Goal: Transaction & Acquisition: Purchase product/service

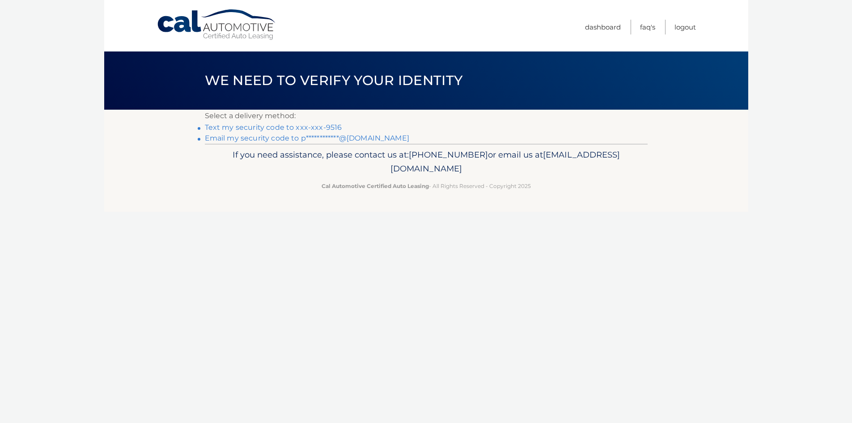
click at [251, 129] on link "Text my security code to xxx-xxx-9516" at bounding box center [273, 127] width 137 height 9
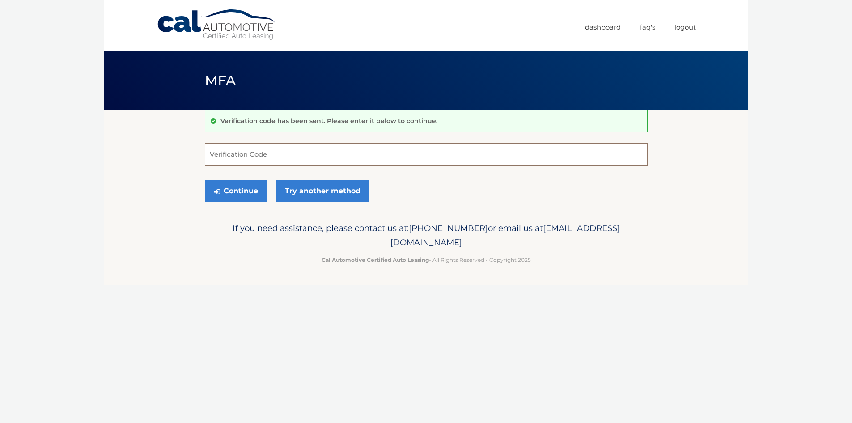
click at [254, 155] on input "Verification Code" at bounding box center [426, 154] width 443 height 22
type input "268897"
click at [253, 190] on button "Continue" at bounding box center [236, 191] width 62 height 22
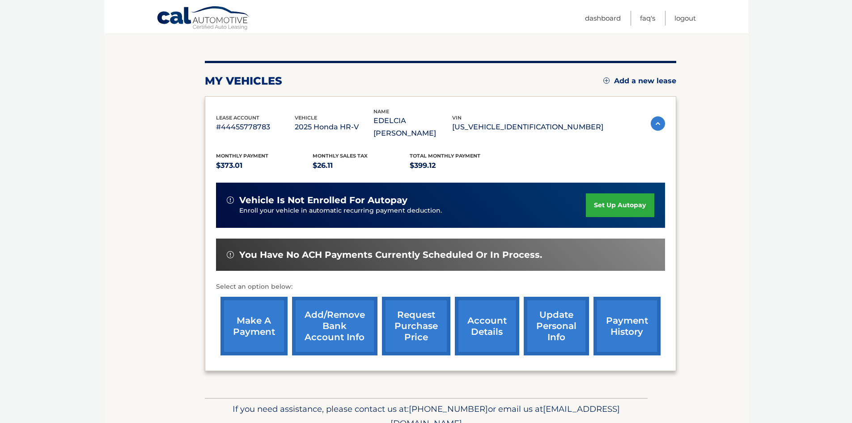
scroll to position [89, 0]
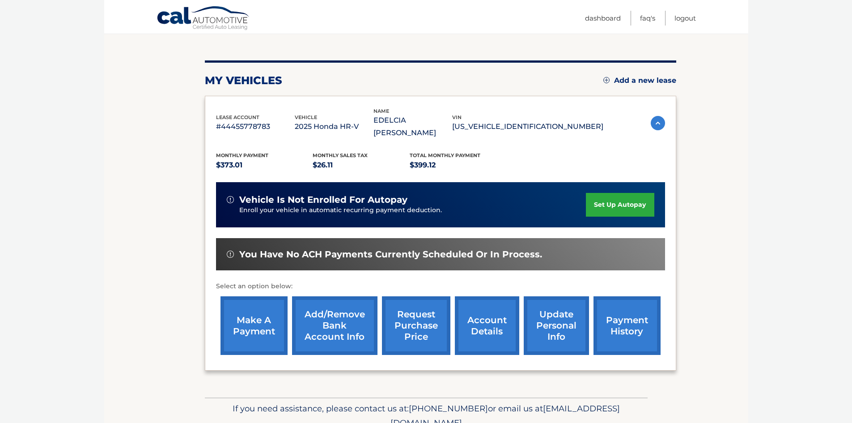
click at [243, 318] on link "make a payment" at bounding box center [254, 325] width 67 height 59
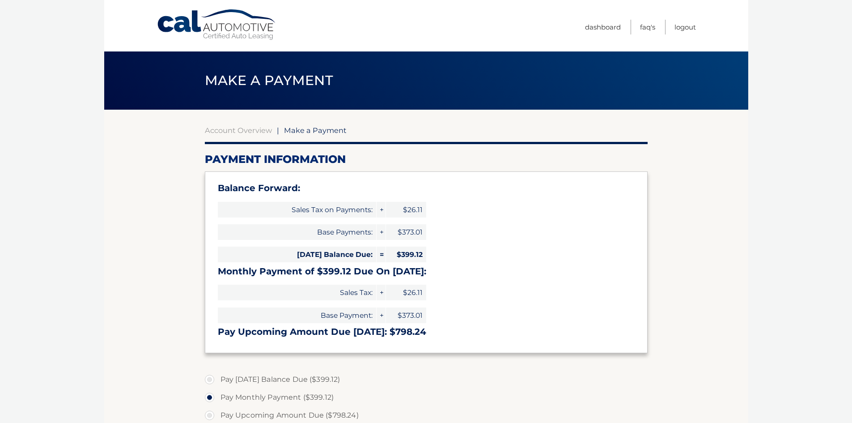
select select "ZjVlOWRhMmMtYjZiNy00MmUzLTgzOWMtNDQyYTU4NzkzNzg2"
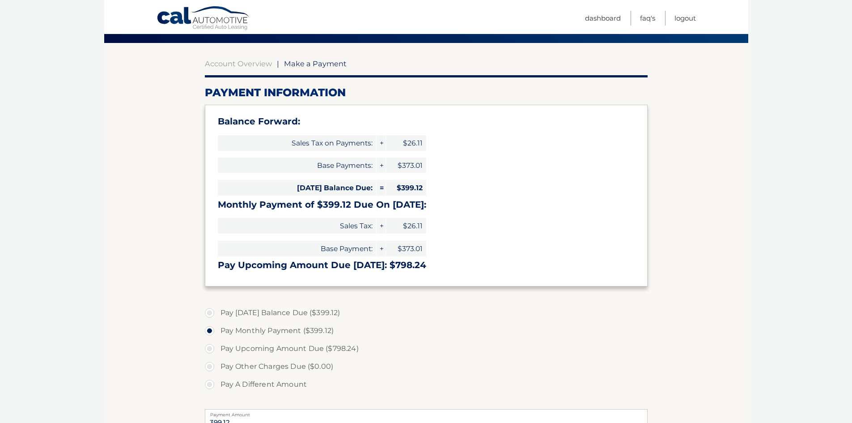
scroll to position [89, 0]
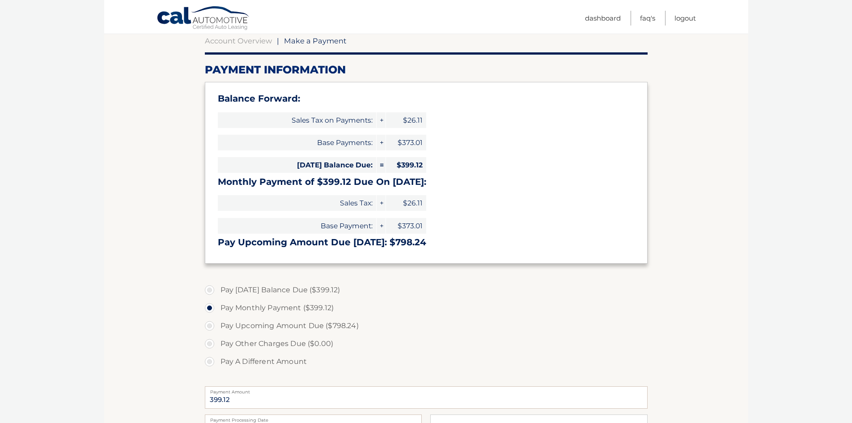
click at [207, 289] on label "Pay Today's Balance Due ($399.12)" at bounding box center [426, 290] width 443 height 18
click at [208, 289] on input "Pay Today's Balance Due ($399.12)" at bounding box center [212, 288] width 9 height 14
radio input "true"
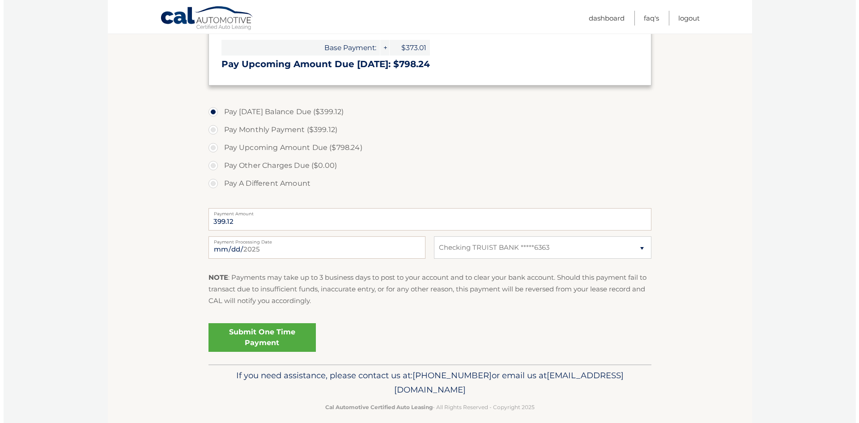
scroll to position [268, 0]
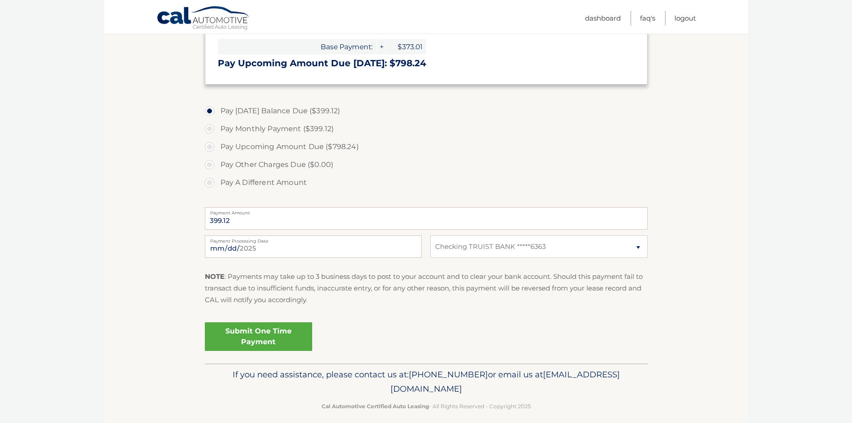
click at [260, 334] on link "Submit One Time Payment" at bounding box center [258, 336] width 107 height 29
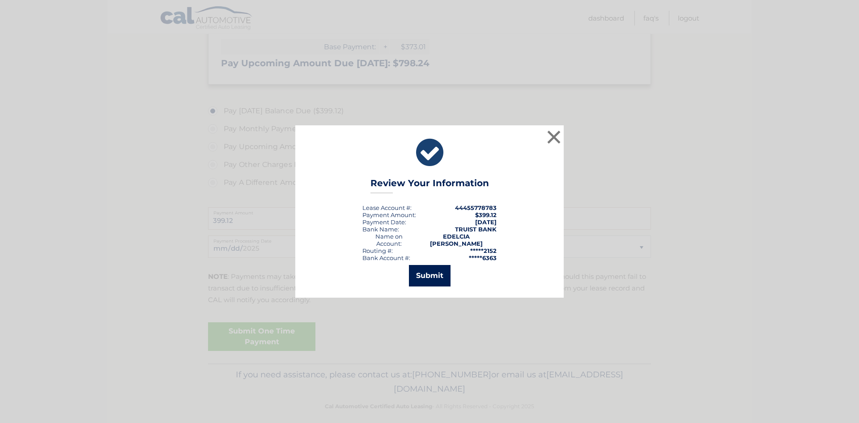
click at [421, 268] on button "Submit" at bounding box center [430, 275] width 42 height 21
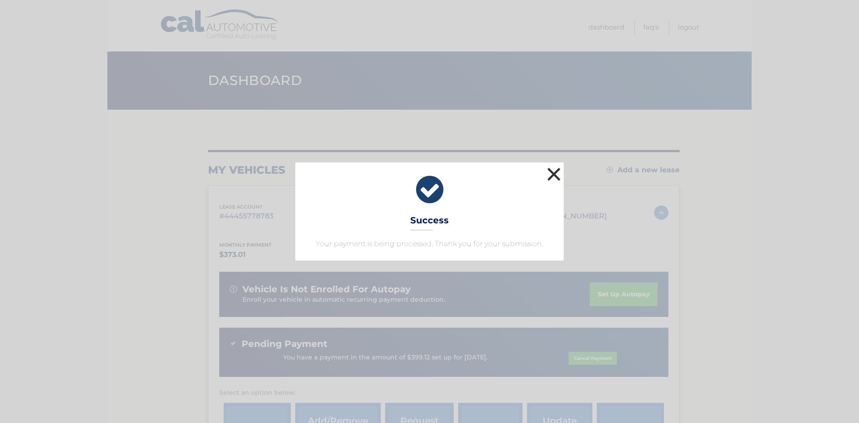
click at [549, 170] on button "×" at bounding box center [554, 174] width 18 height 18
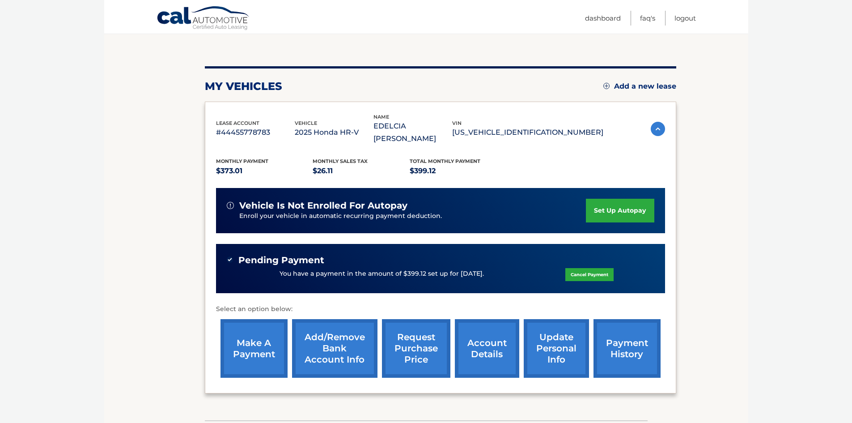
scroll to position [2, 0]
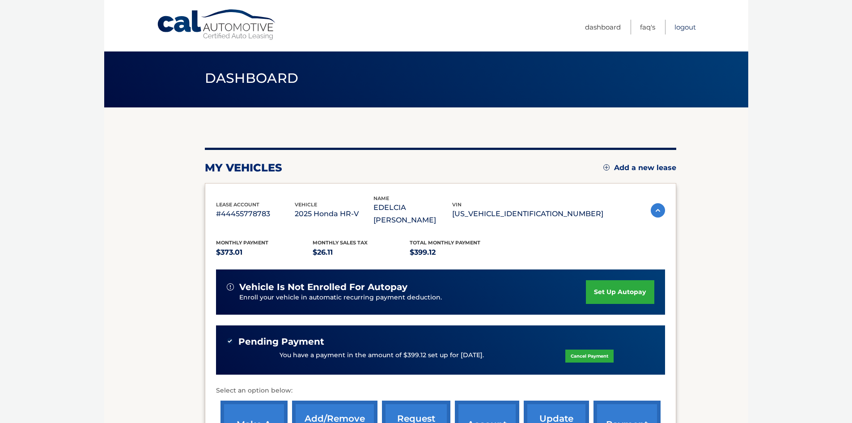
click at [689, 26] on link "Logout" at bounding box center [685, 27] width 21 height 15
